Goal: Use online tool/utility: Use online tool/utility

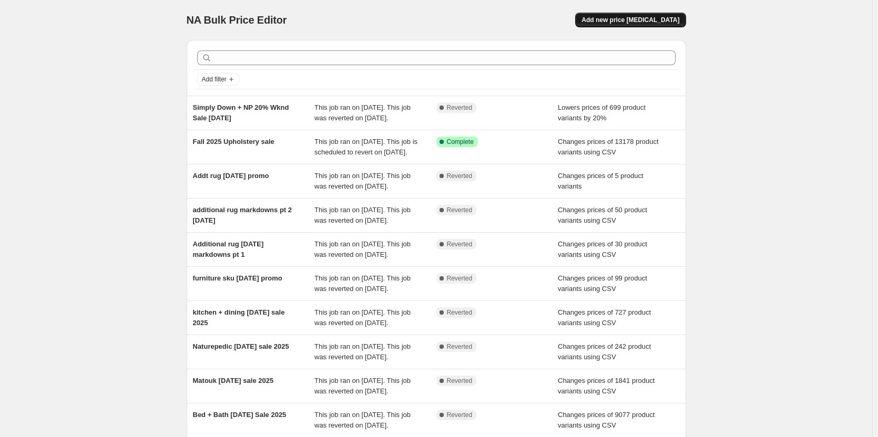
click at [641, 21] on span "Add new price [MEDICAL_DATA]" at bounding box center [630, 20] width 98 height 8
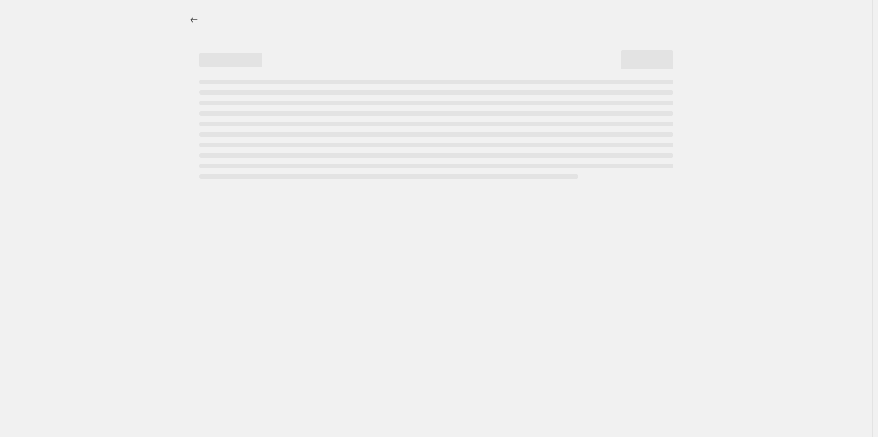
select select "percentage"
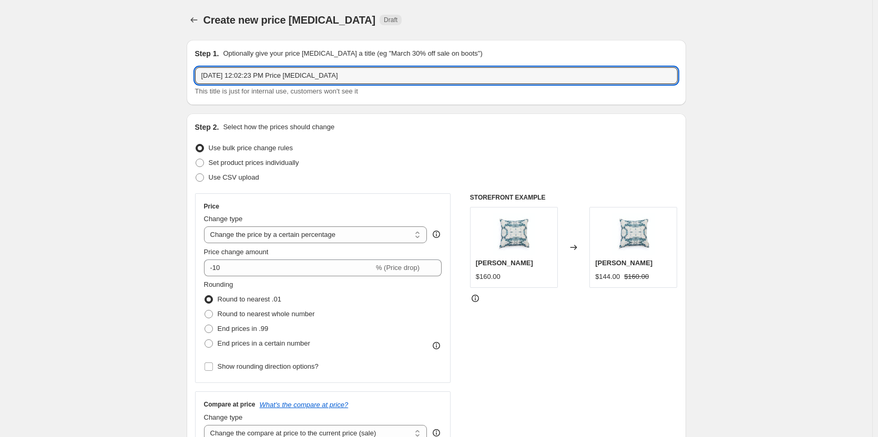
drag, startPoint x: 385, startPoint y: 76, endPoint x: 76, endPoint y: 83, distance: 308.5
type input "Dining event 2025"
click at [204, 177] on span at bounding box center [199, 177] width 8 height 8
click at [196, 174] on input "Use CSV upload" at bounding box center [195, 173] width 1 height 1
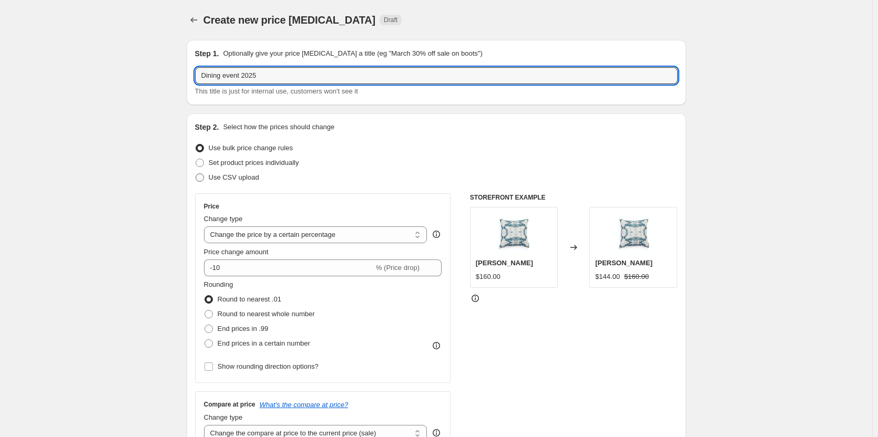
radio input "true"
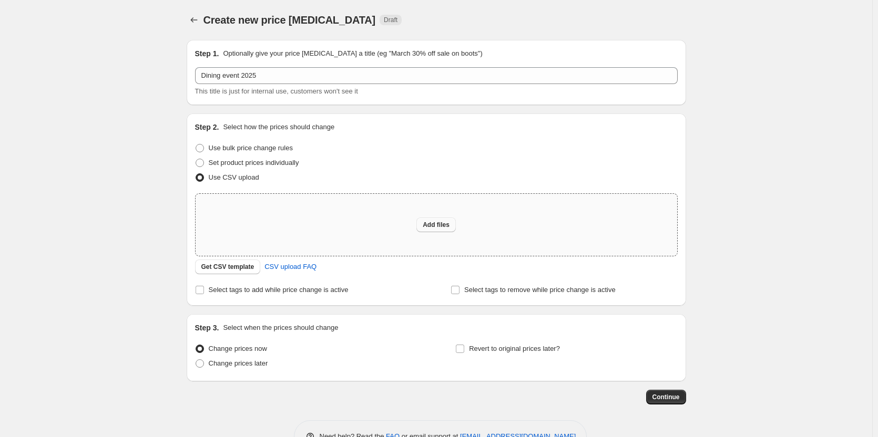
click at [432, 222] on span "Add files" at bounding box center [435, 225] width 27 height 8
click at [221, 270] on span "Get CSV template" at bounding box center [227, 267] width 53 height 8
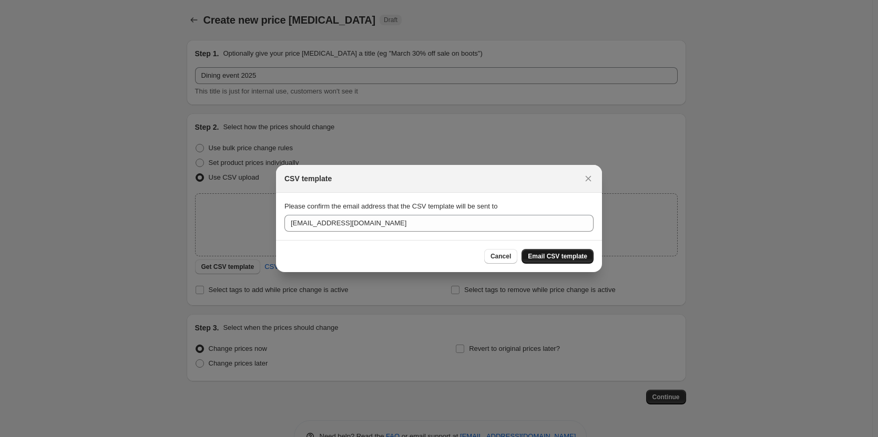
click at [548, 253] on span "Email CSV template" at bounding box center [557, 256] width 59 height 8
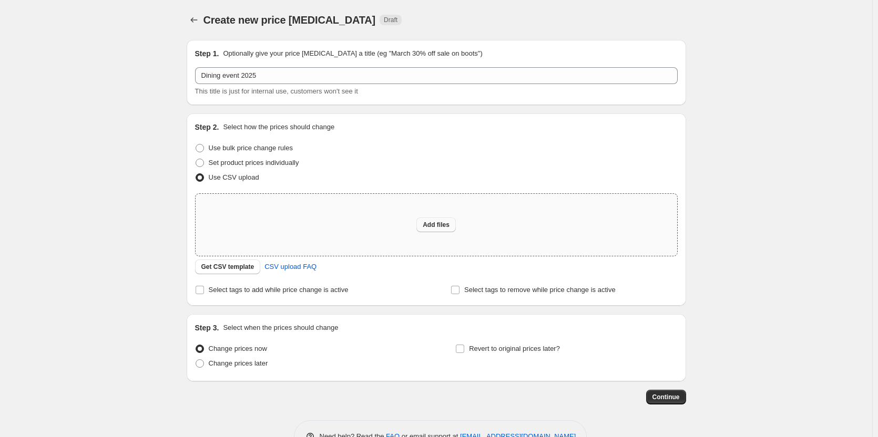
click at [443, 227] on span "Add files" at bounding box center [435, 225] width 27 height 8
type input "C:\fakepath\dining sale 2025 fall.csv"
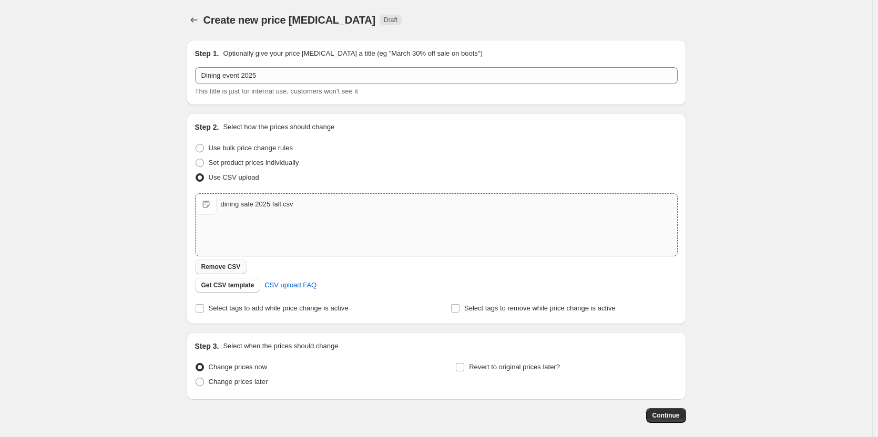
click at [221, 264] on span "Remove CSV" at bounding box center [220, 267] width 39 height 8
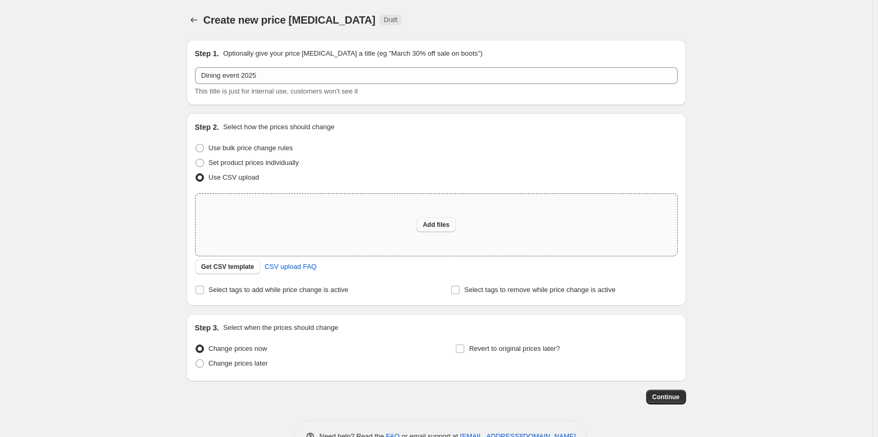
click at [427, 223] on span "Add files" at bounding box center [435, 225] width 27 height 8
type input "C:\fakepath\dining sale 2025 fall.csv"
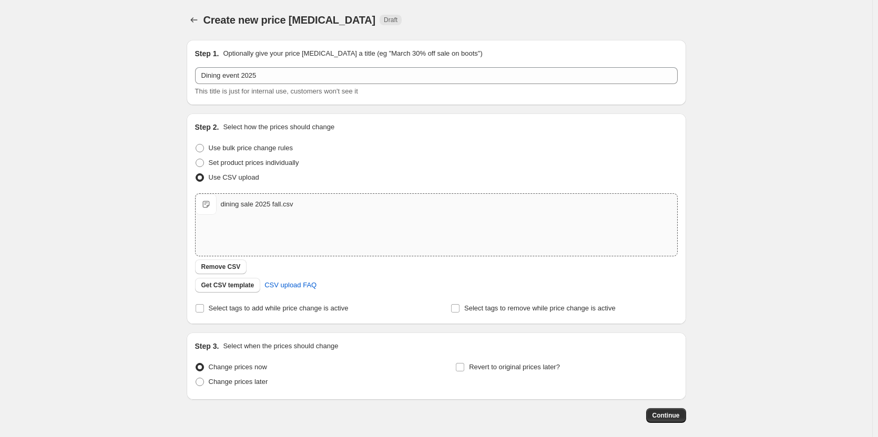
scroll to position [50, 0]
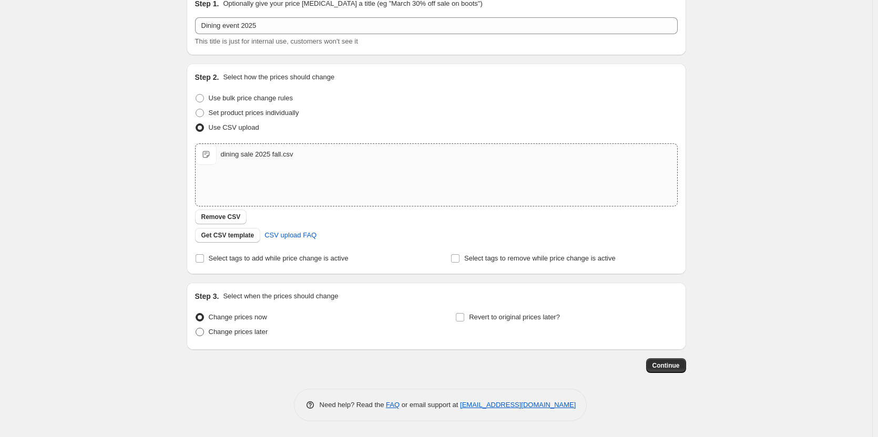
click at [219, 332] on span "Change prices later" at bounding box center [238, 332] width 59 height 8
click at [196, 328] on input "Change prices later" at bounding box center [195, 328] width 1 height 1
radio input "true"
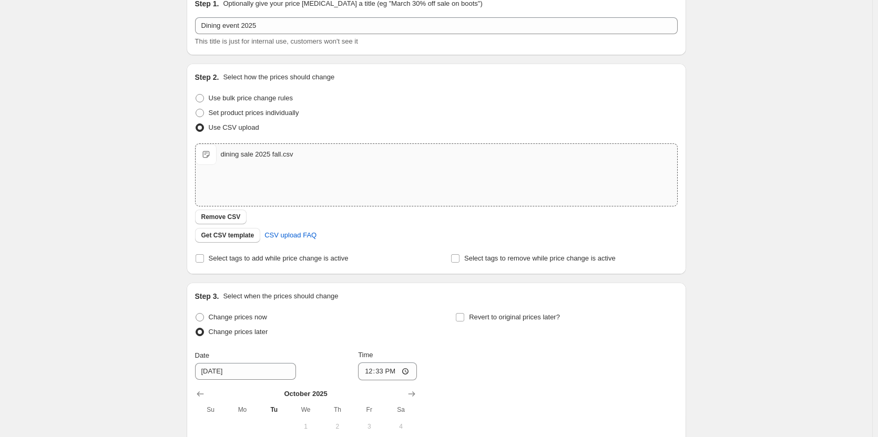
scroll to position [230, 0]
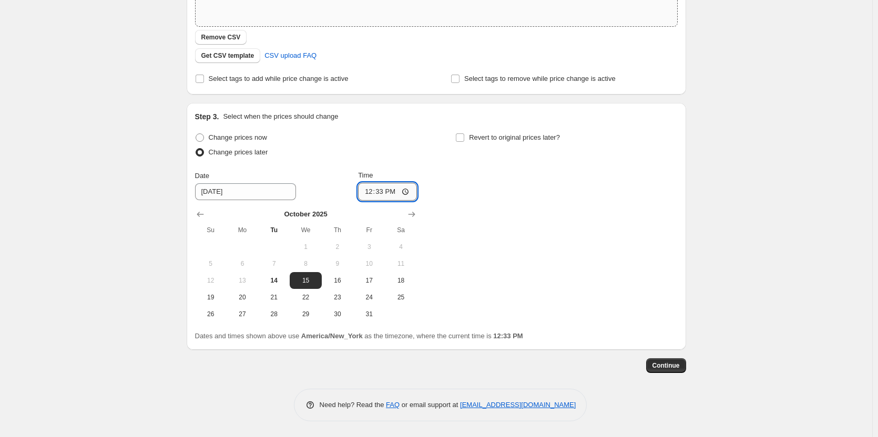
click at [375, 190] on input "12:33" at bounding box center [387, 192] width 59 height 18
type input "23:59"
click at [464, 136] on input "Revert to original prices later?" at bounding box center [460, 137] width 8 height 8
checkbox input "true"
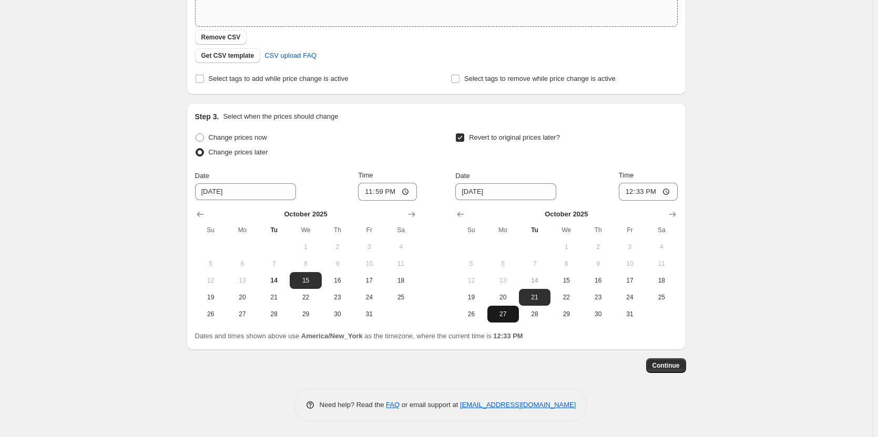
click at [505, 315] on span "27" at bounding box center [502, 314] width 23 height 8
type input "[DATE]"
click at [627, 189] on input "12:33" at bounding box center [647, 192] width 59 height 18
type input "23:59"
click at [679, 365] on span "Continue" at bounding box center [665, 366] width 27 height 8
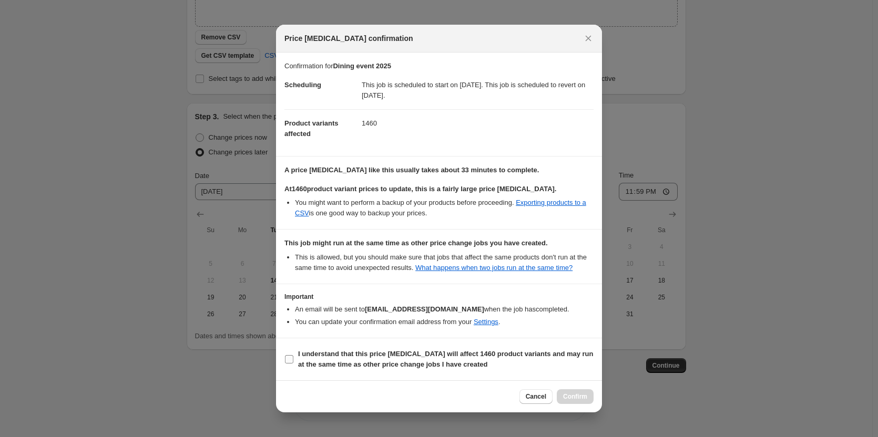
click at [318, 356] on b "I understand that this price [MEDICAL_DATA] will affect 1460 product variants a…" at bounding box center [445, 359] width 295 height 18
click at [293, 356] on input "I understand that this price [MEDICAL_DATA] will affect 1460 product variants a…" at bounding box center [289, 359] width 8 height 8
checkbox input "true"
click at [573, 397] on span "Confirm" at bounding box center [575, 397] width 24 height 8
